Goal: Task Accomplishment & Management: Manage account settings

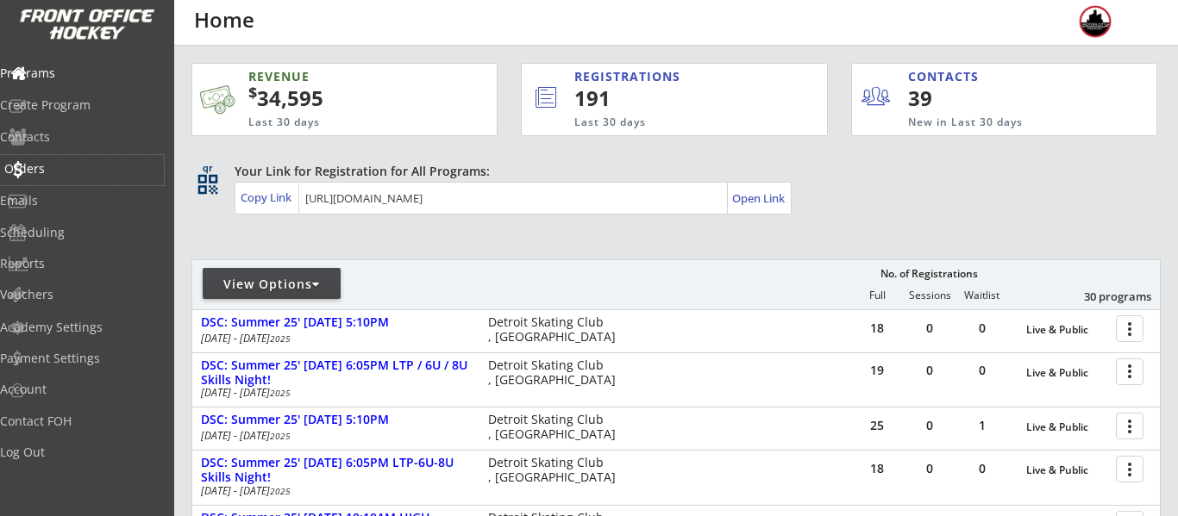
click at [78, 166] on div "Orders" at bounding box center [81, 169] width 155 height 12
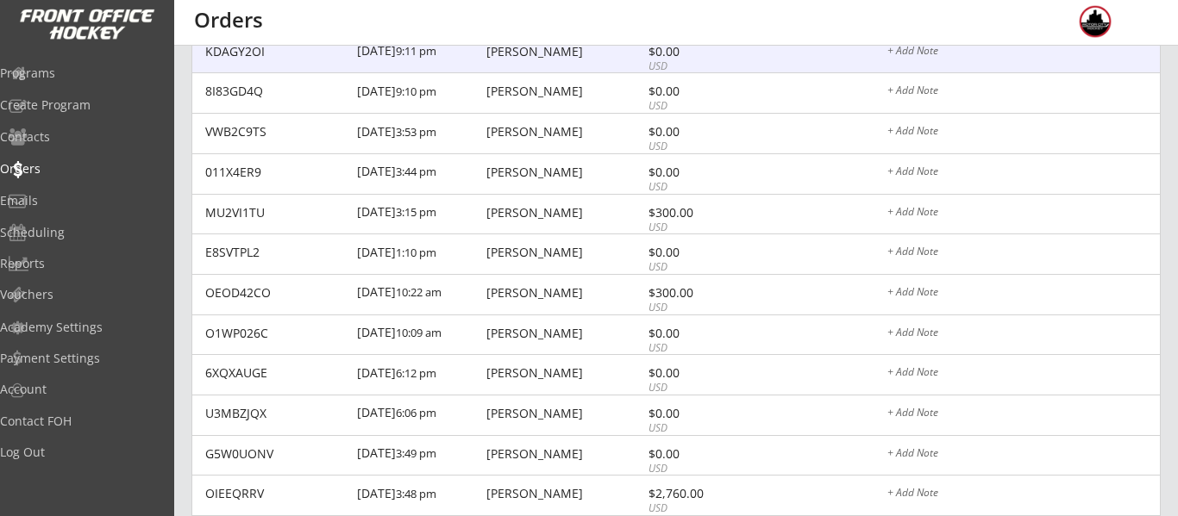
scroll to position [370, 0]
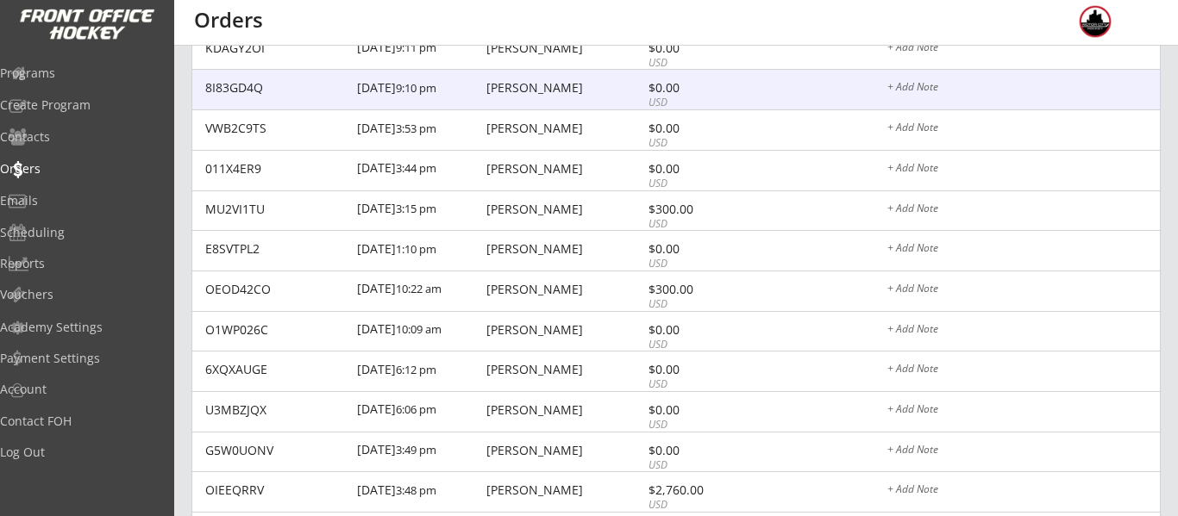
click at [577, 106] on div "8I83GD4Q 8/19/25 9:10 pm Maureen Hamilton $0.00 USD + Add Note" at bounding box center [675, 90] width 967 height 41
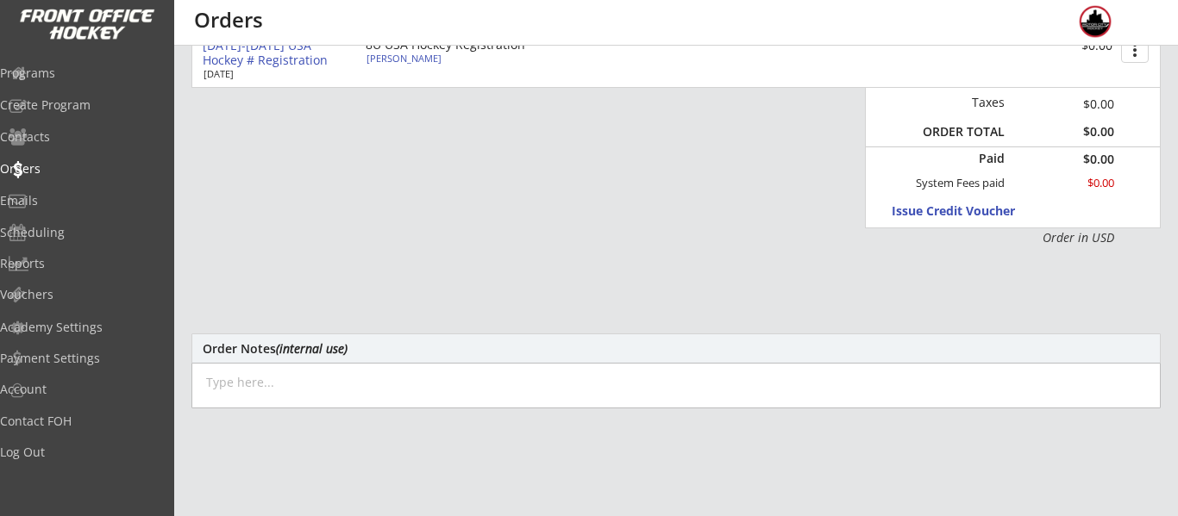
scroll to position [318, 0]
click at [57, 163] on div "Orders" at bounding box center [81, 169] width 155 height 12
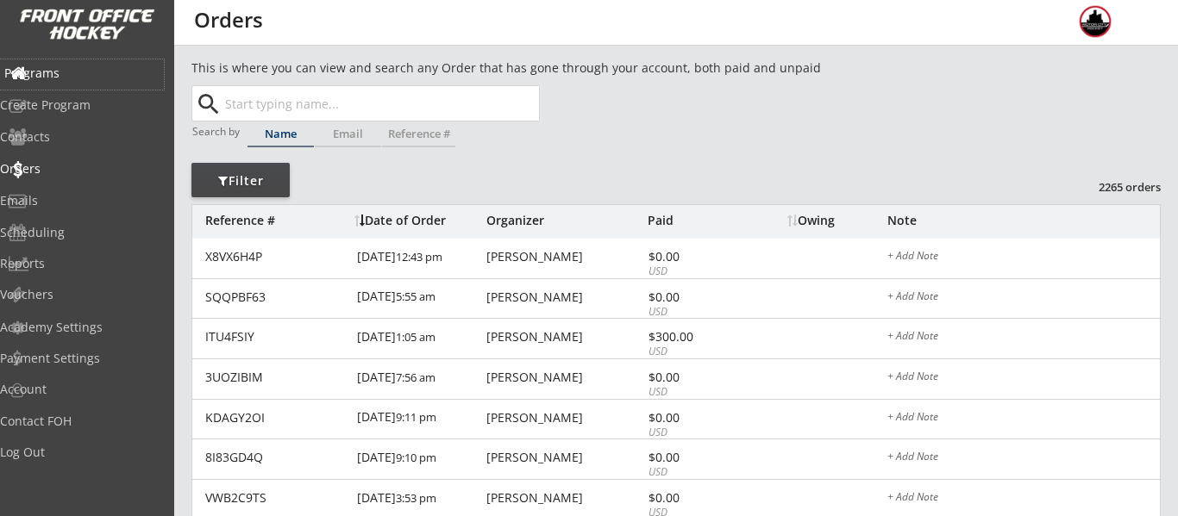
click at [84, 61] on div "Programs" at bounding box center [82, 74] width 164 height 30
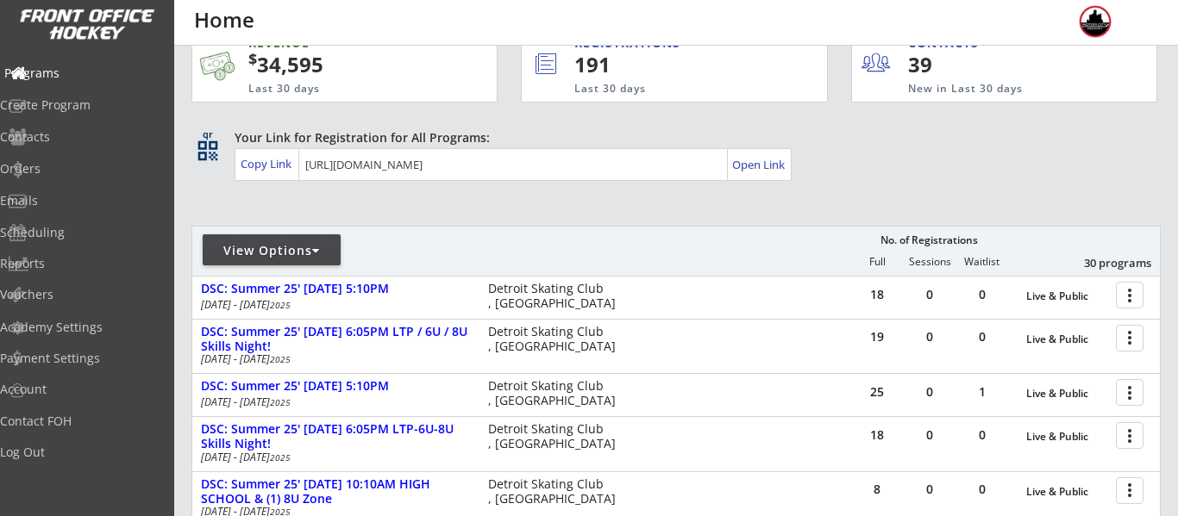
scroll to position [35, 0]
click at [29, 166] on div "Orders" at bounding box center [81, 169] width 155 height 12
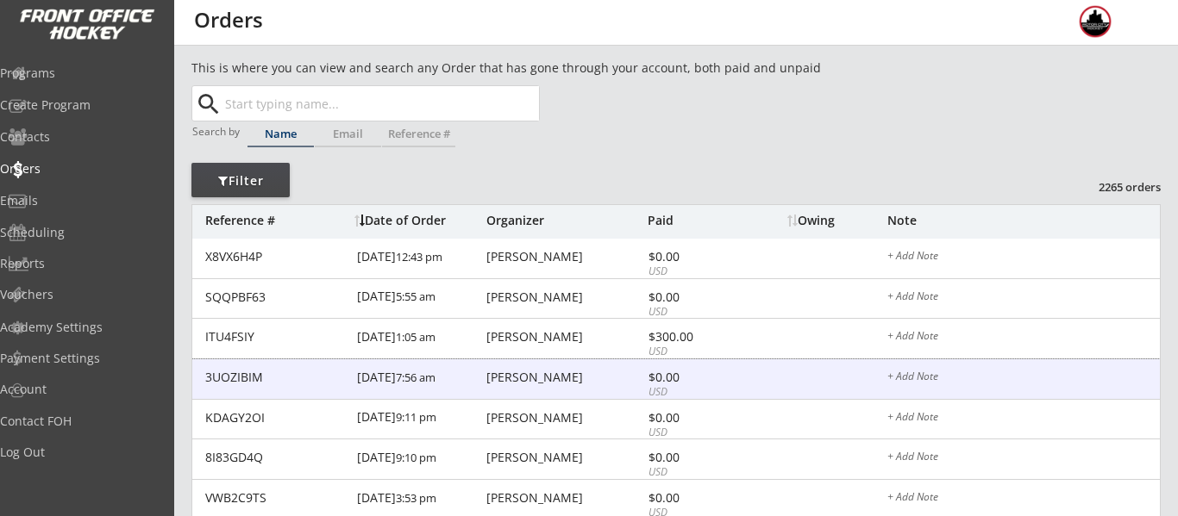
click at [678, 372] on div "$0.00" at bounding box center [694, 378] width 92 height 12
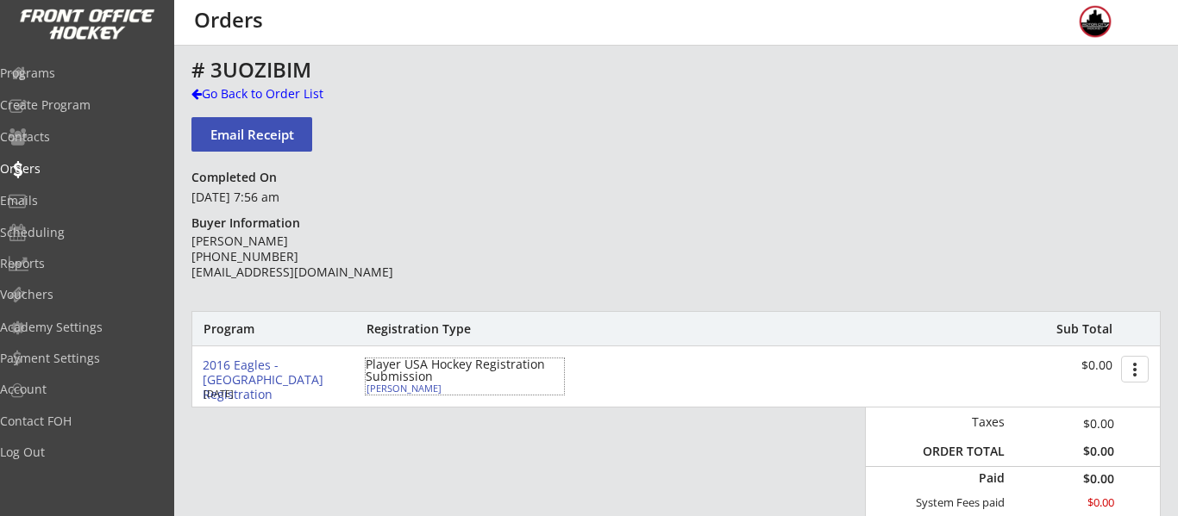
click at [404, 385] on div "[PERSON_NAME]" at bounding box center [462, 388] width 192 height 9
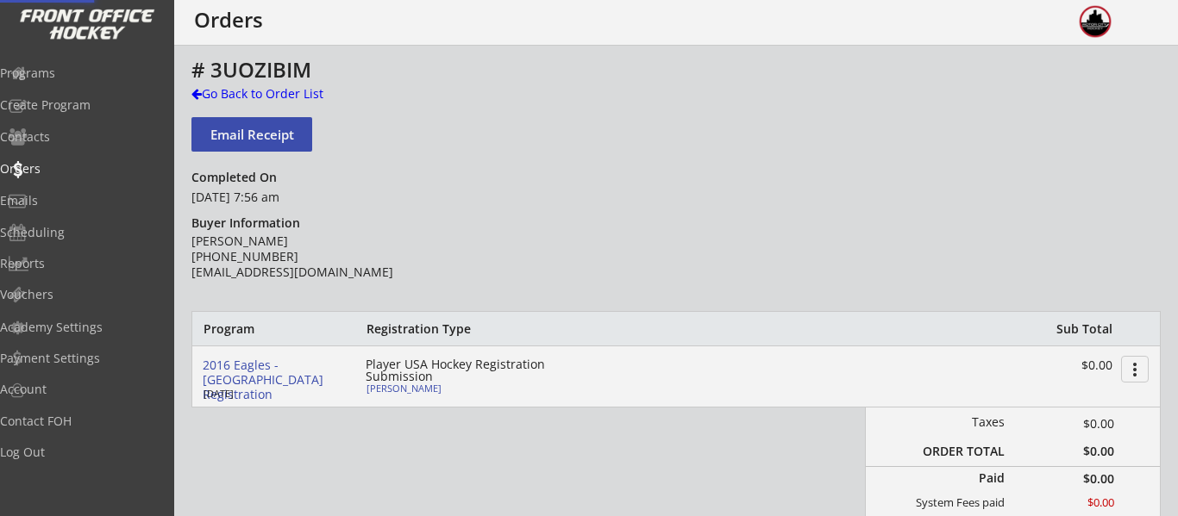
type input "226601553FITZG"
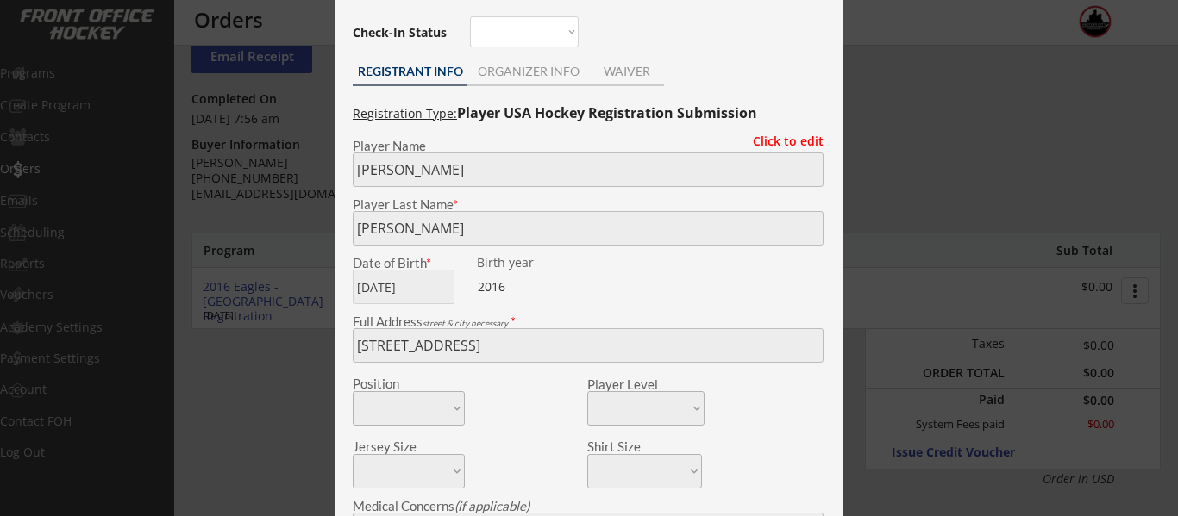
scroll to position [87, 0]
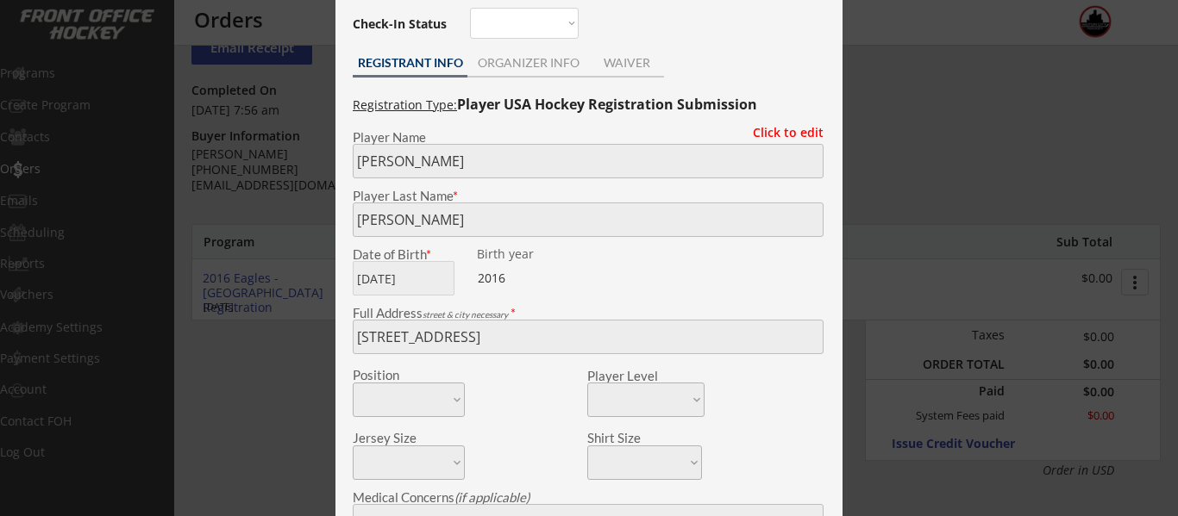
click at [346, 342] on div "Full Address street & city necessary *" at bounding box center [588, 330] width 488 height 47
